Goal: Information Seeking & Learning: Find specific fact

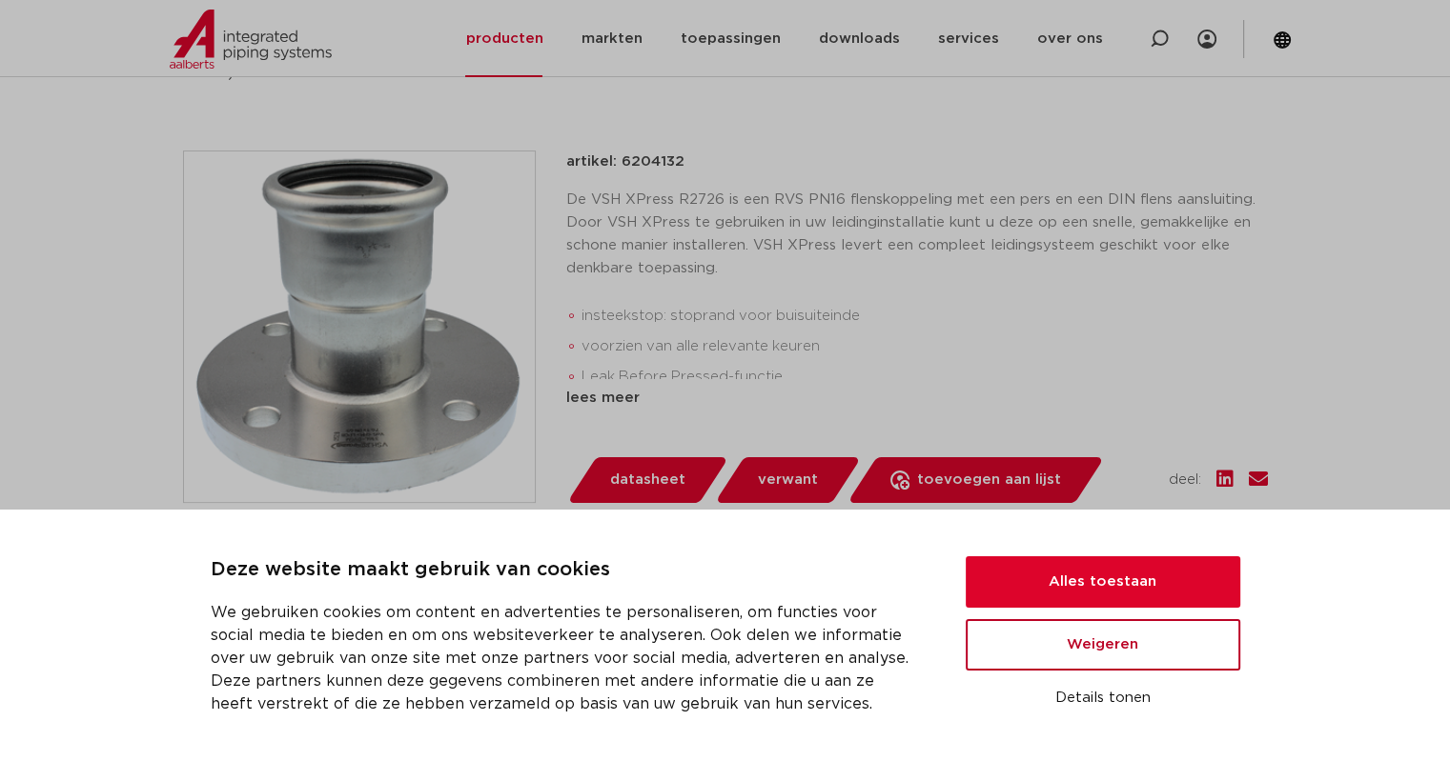
click at [1125, 651] on button "Weigeren" at bounding box center [1102, 644] width 274 height 51
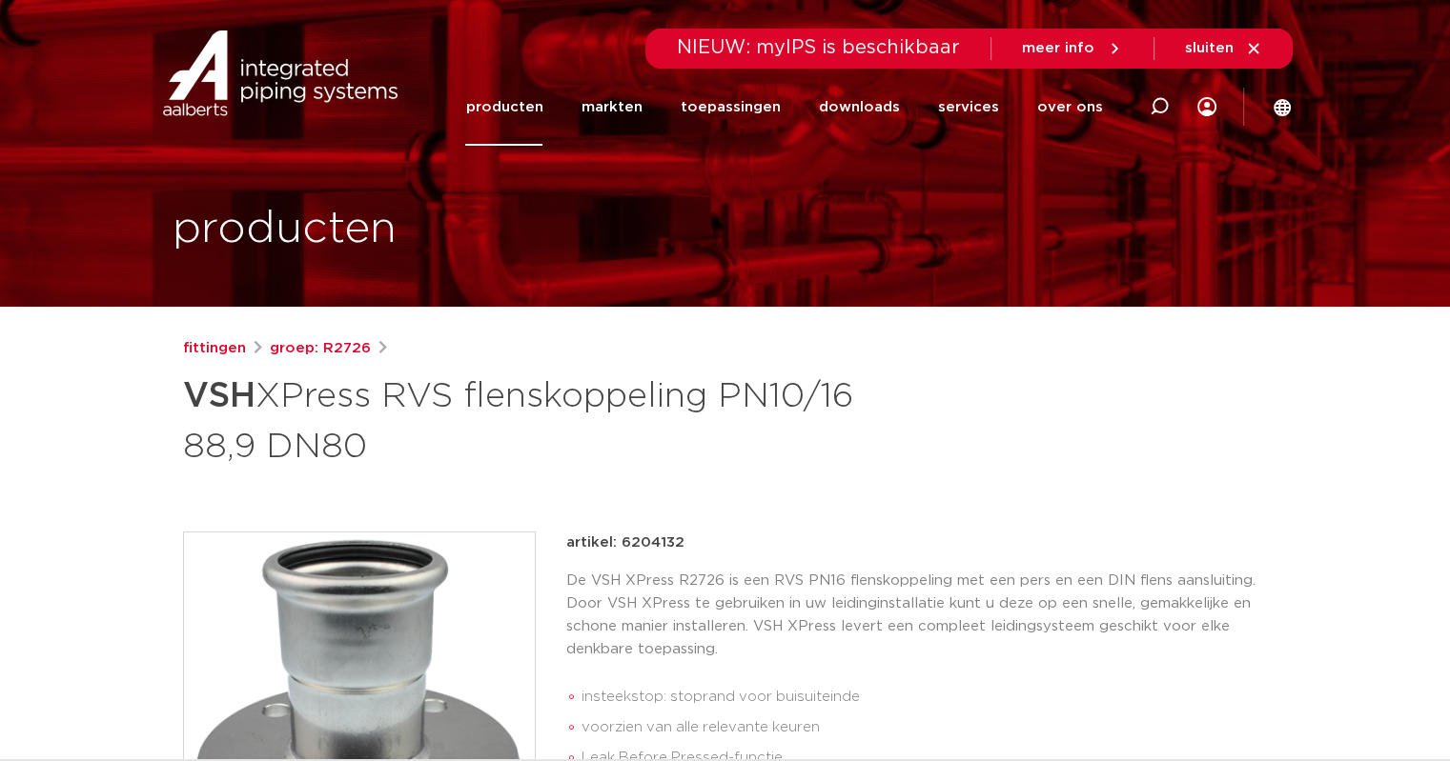
drag, startPoint x: 192, startPoint y: 384, endPoint x: 396, endPoint y: 434, distance: 209.9
click at [396, 434] on h1 "VSH XPress RVS flenskoppeling PN10/16 88,9 DN80" at bounding box center [541, 419] width 716 height 103
click at [401, 436] on h1 "VSH XPress RVS flenskoppeling PN10/16 88,9 DN80" at bounding box center [541, 419] width 716 height 103
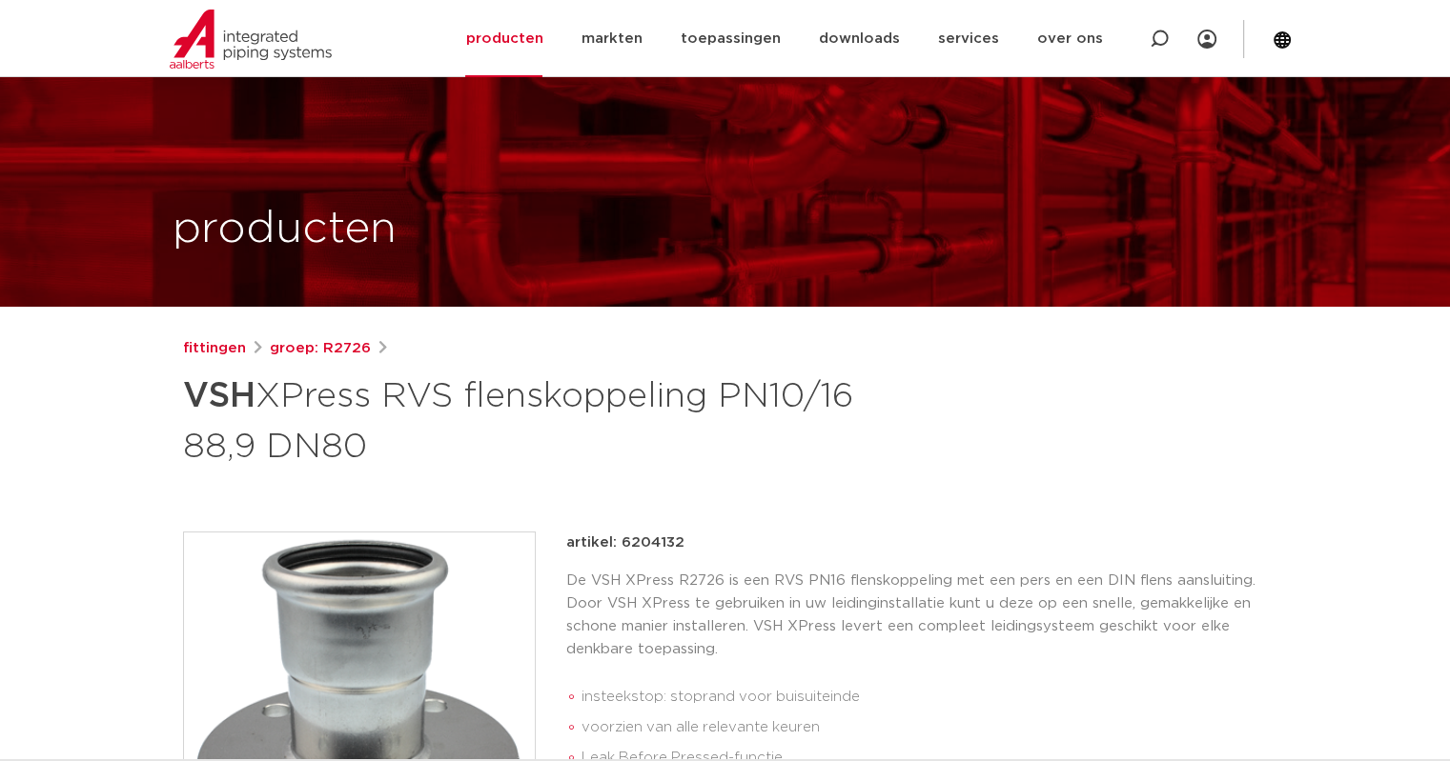
scroll to position [381, 0]
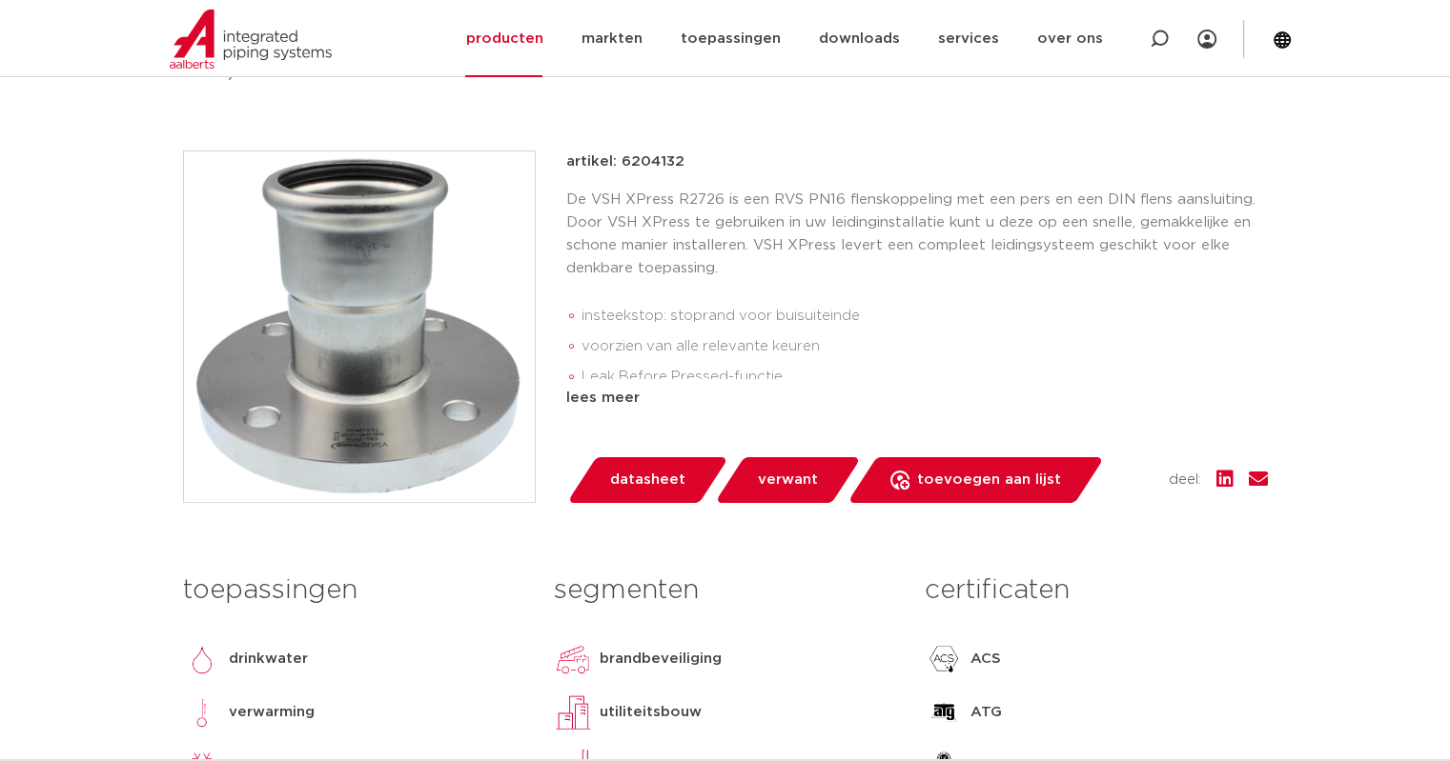
click at [1084, 254] on p "De VSH XPress R2726 is een RVS PN16 flenskoppeling met een pers en een DIN flen…" at bounding box center [916, 234] width 701 height 91
click at [610, 392] on div "lees meer" at bounding box center [916, 398] width 701 height 23
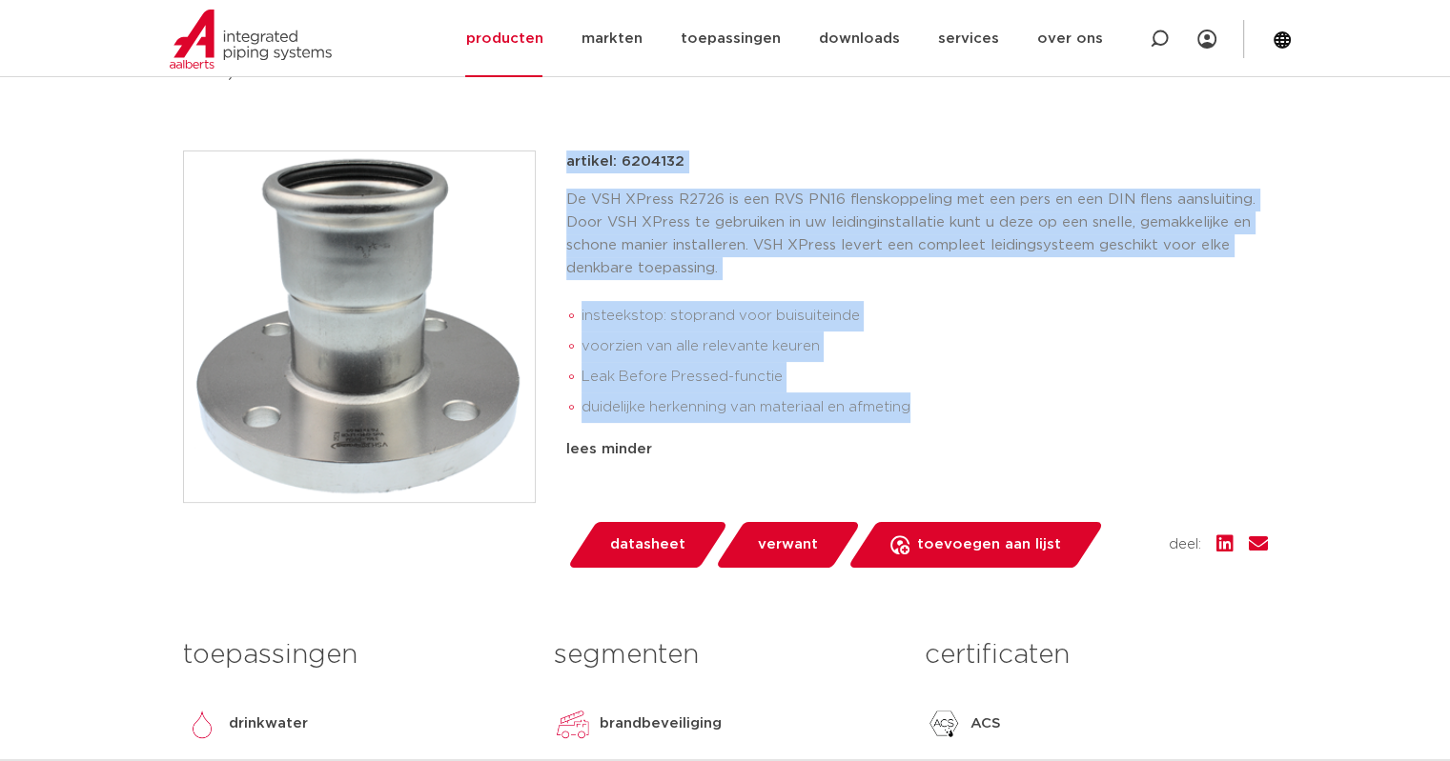
drag, startPoint x: 973, startPoint y: 407, endPoint x: 546, endPoint y: 167, distance: 489.9
click at [546, 167] on div "artikel: 6204132 De VSH XPress R2726 is een RVS PN16 flenskoppeling met een per…" at bounding box center [725, 359] width 1085 height 417
click at [781, 229] on p "De VSH XPress R2726 is een RVS PN16 flenskoppeling met een pers en een DIN flen…" at bounding box center [916, 234] width 701 height 91
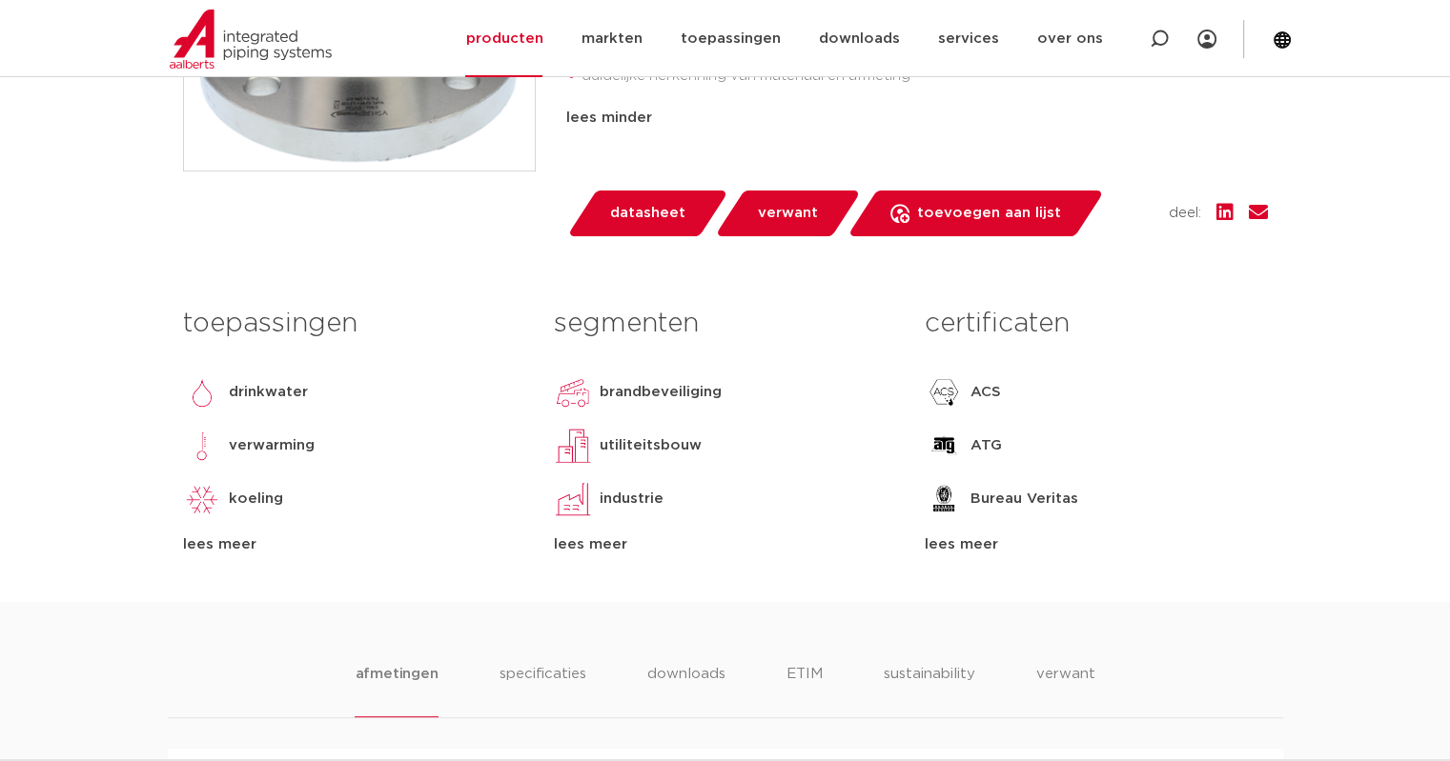
scroll to position [236, 0]
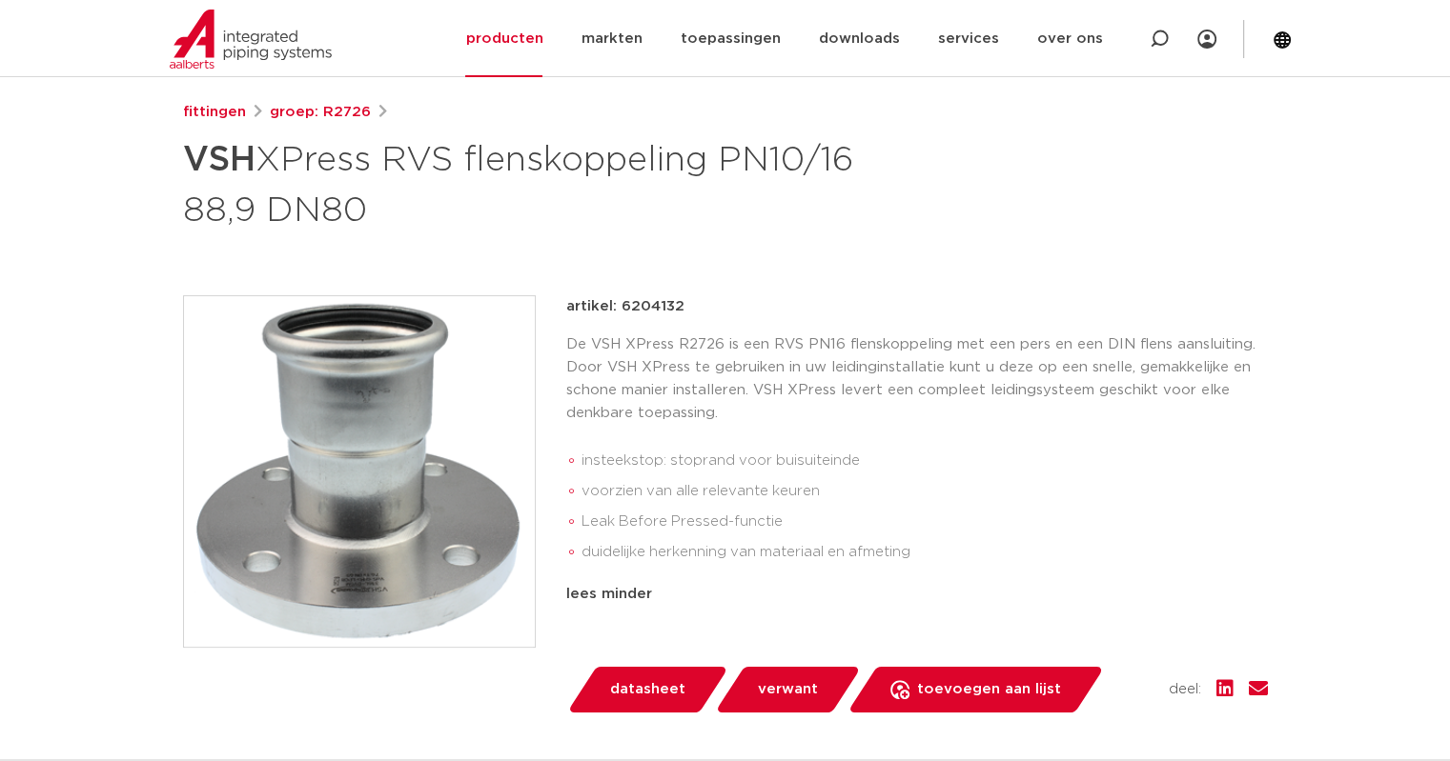
drag, startPoint x: 685, startPoint y: 307, endPoint x: 620, endPoint y: 303, distance: 64.9
click at [620, 304] on div "artikel: 6204132" at bounding box center [916, 306] width 701 height 23
copy p "6204132"
